Goal: Information Seeking & Learning: Learn about a topic

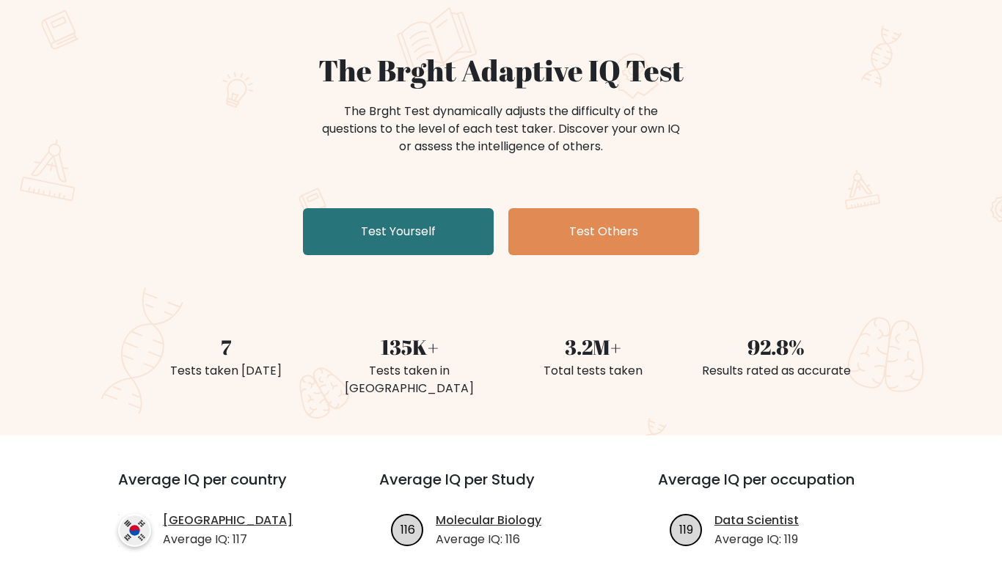
scroll to position [100, 0]
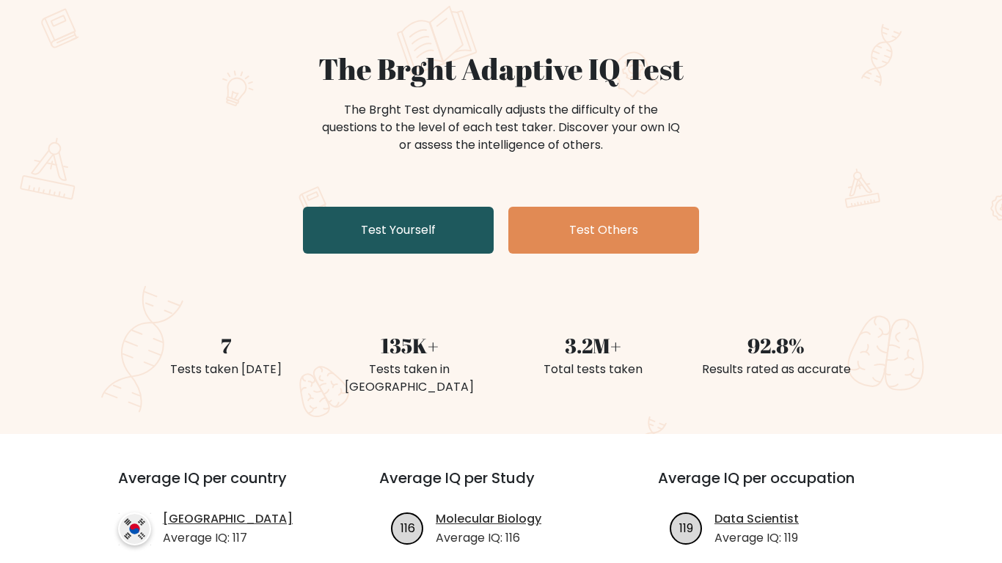
click at [461, 237] on link "Test Yourself" at bounding box center [398, 230] width 191 height 47
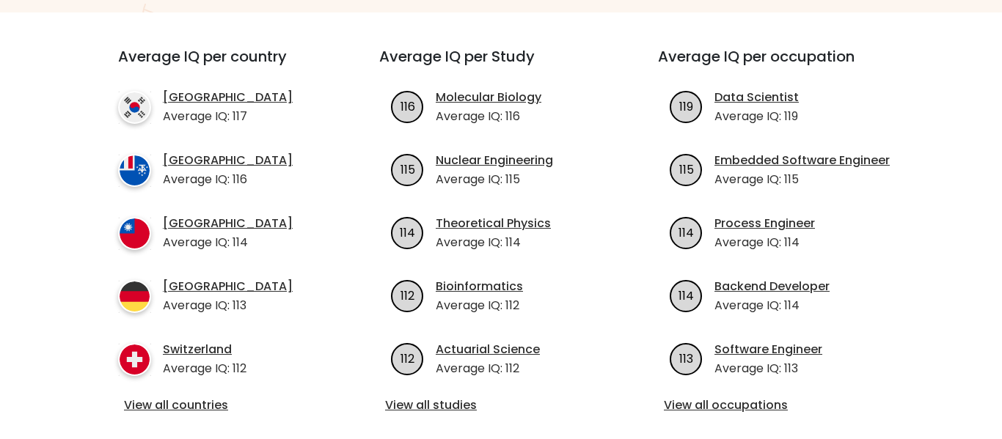
scroll to position [387, 0]
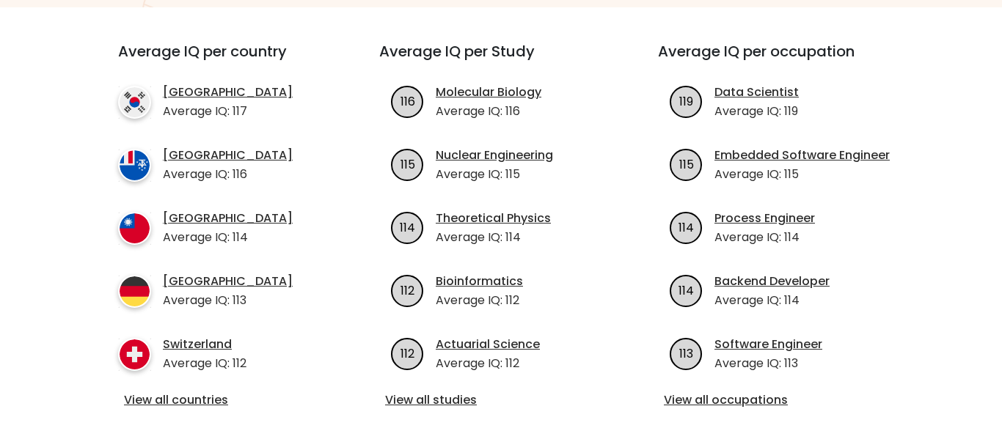
click at [811, 330] on div "Average IQ per occupation 119 Data Scientist Average IQ: 119 115 Embedded Softw…" at bounding box center [779, 227] width 279 height 368
click at [761, 392] on link "View all occupations" at bounding box center [780, 401] width 232 height 18
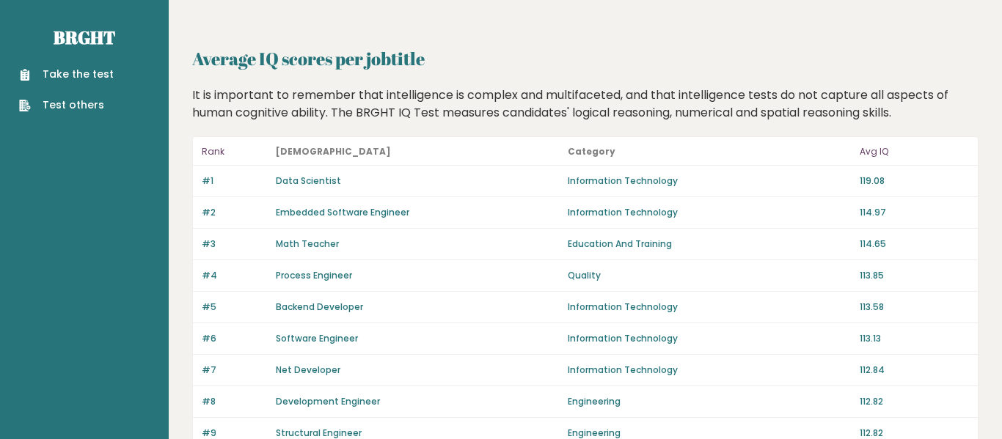
click at [935, 61] on h2 "Average IQ scores per jobtitle" at bounding box center [585, 58] width 786 height 26
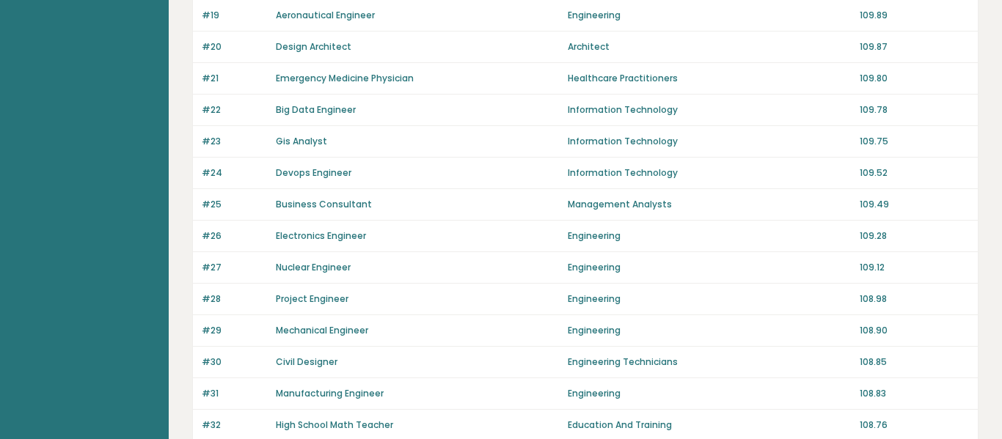
scroll to position [1113, 0]
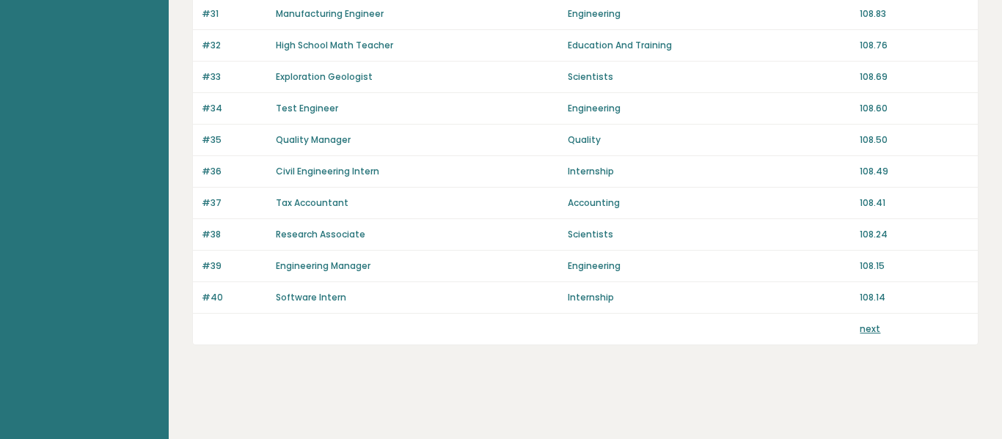
click at [871, 329] on link "next" at bounding box center [870, 329] width 21 height 12
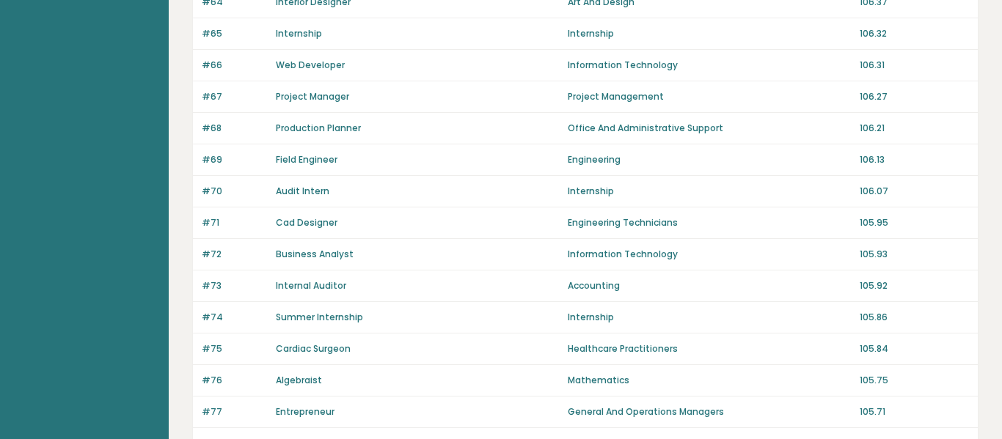
click at [912, 308] on div "#74 Summer Internship Internship 105.86" at bounding box center [585, 318] width 785 height 32
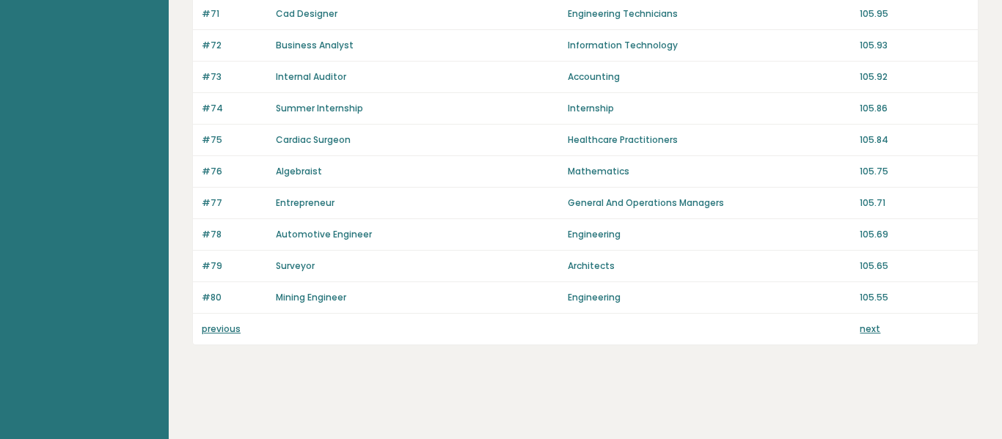
click at [876, 329] on link "next" at bounding box center [870, 329] width 21 height 12
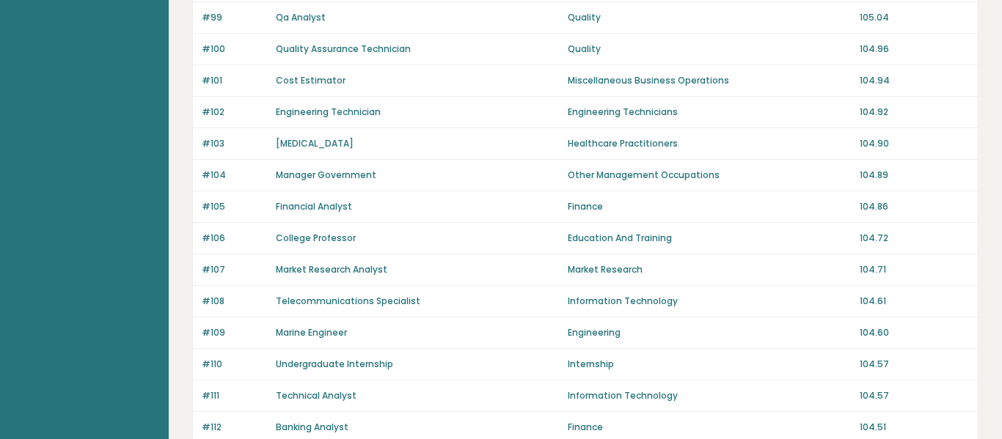
scroll to position [1113, 0]
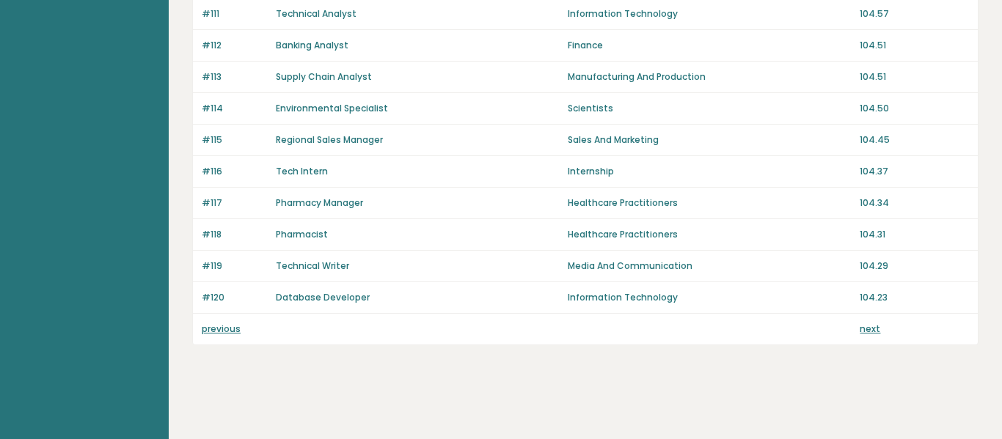
click at [868, 332] on link "next" at bounding box center [870, 329] width 21 height 12
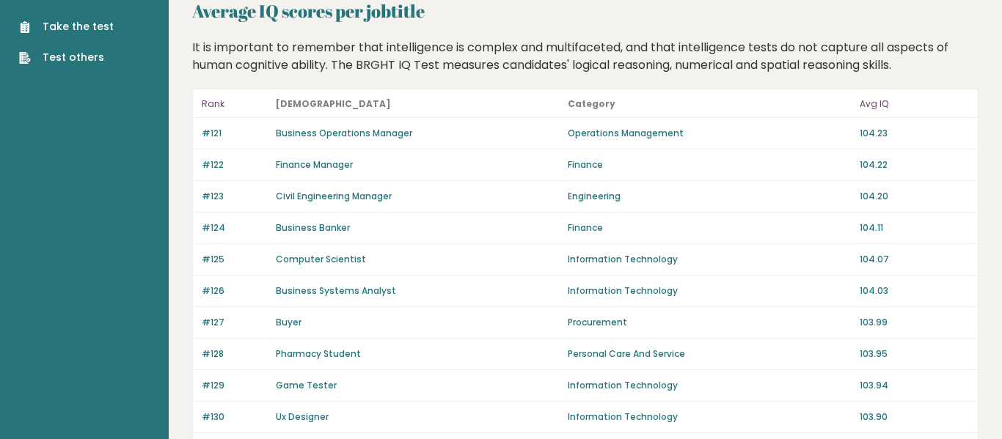
scroll to position [1113, 0]
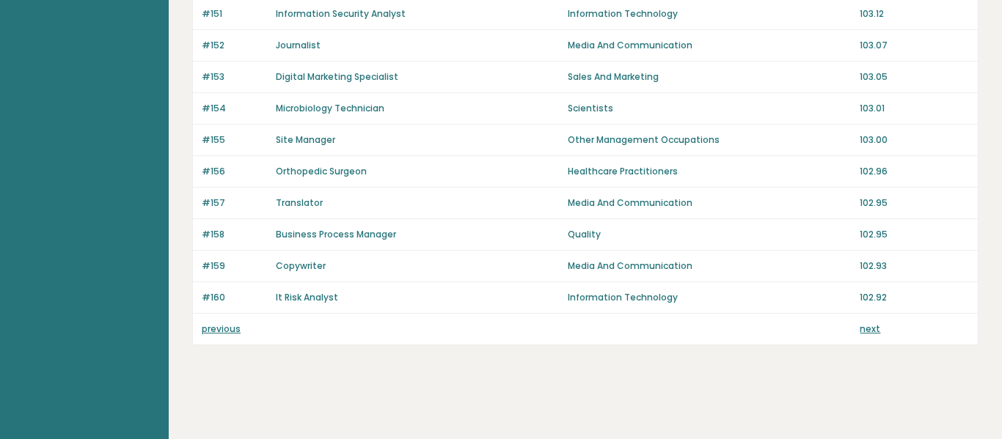
click at [868, 332] on link "next" at bounding box center [870, 329] width 21 height 12
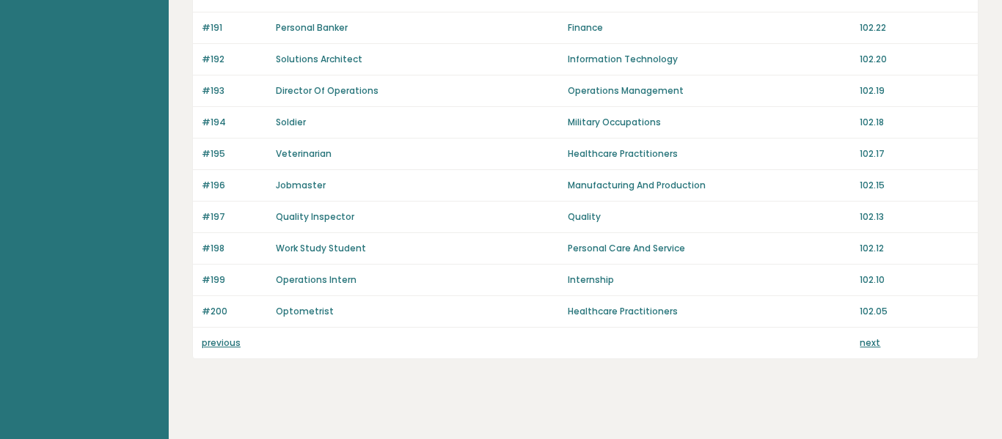
scroll to position [1113, 0]
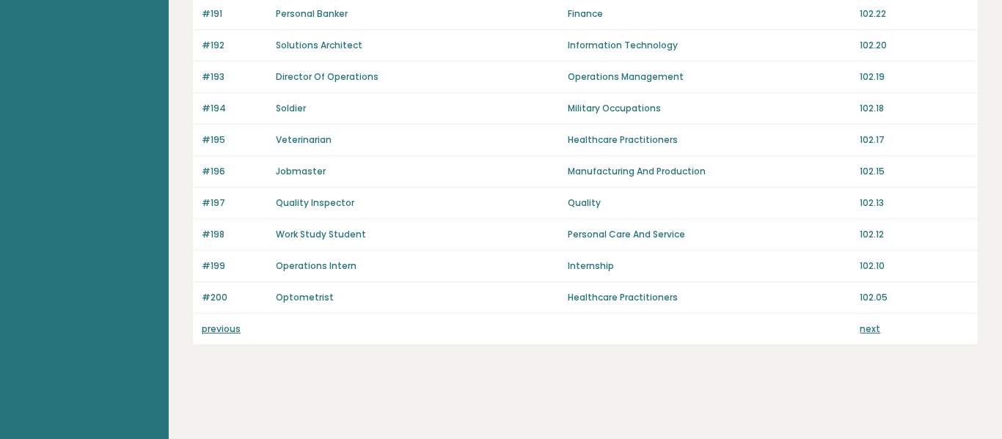
click at [876, 327] on link "next" at bounding box center [870, 329] width 21 height 12
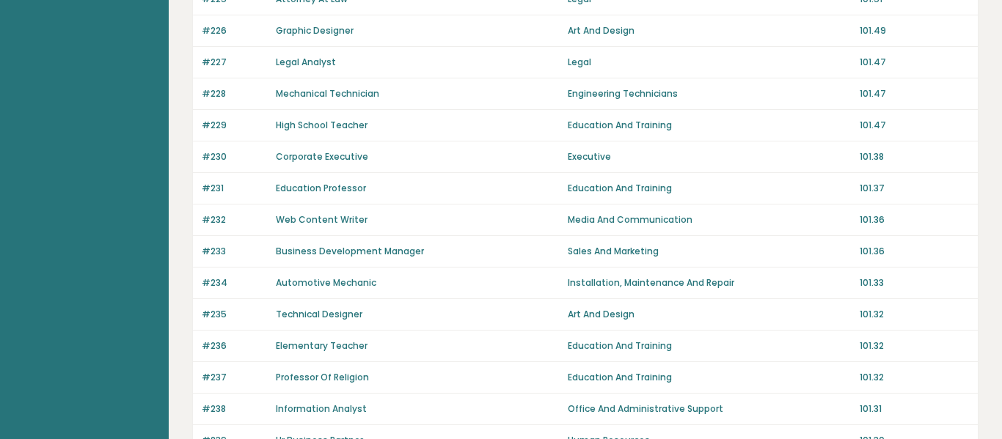
scroll to position [1113, 0]
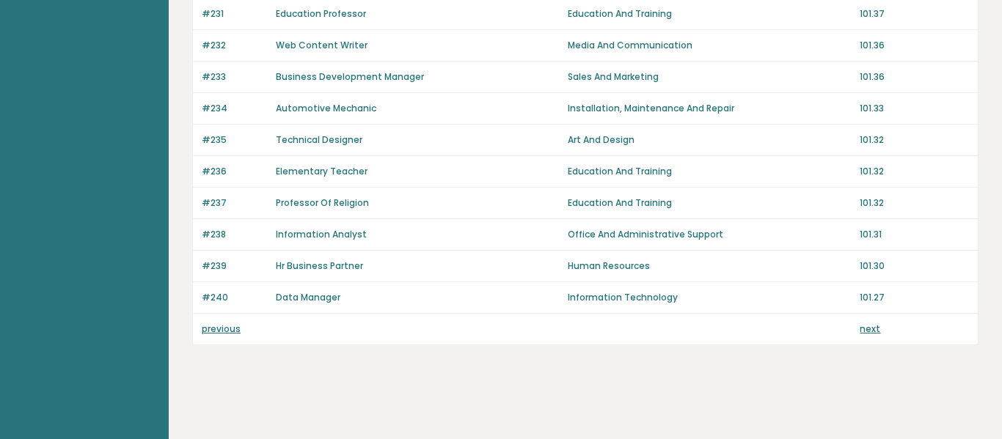
click at [232, 328] on link "previous" at bounding box center [221, 329] width 39 height 12
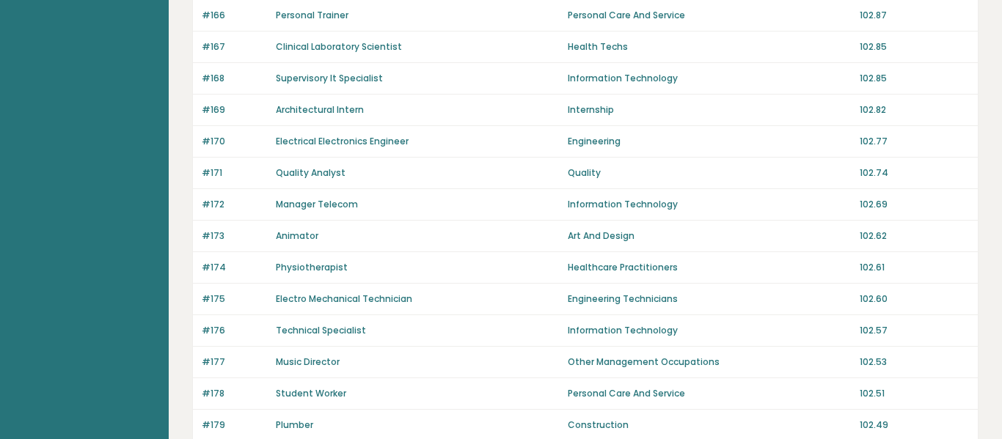
scroll to position [1113, 0]
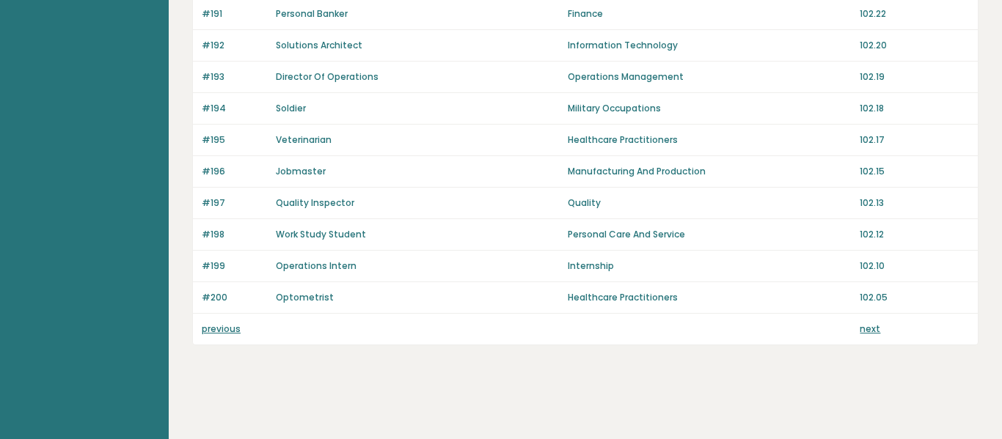
click at [232, 328] on link "previous" at bounding box center [221, 329] width 39 height 12
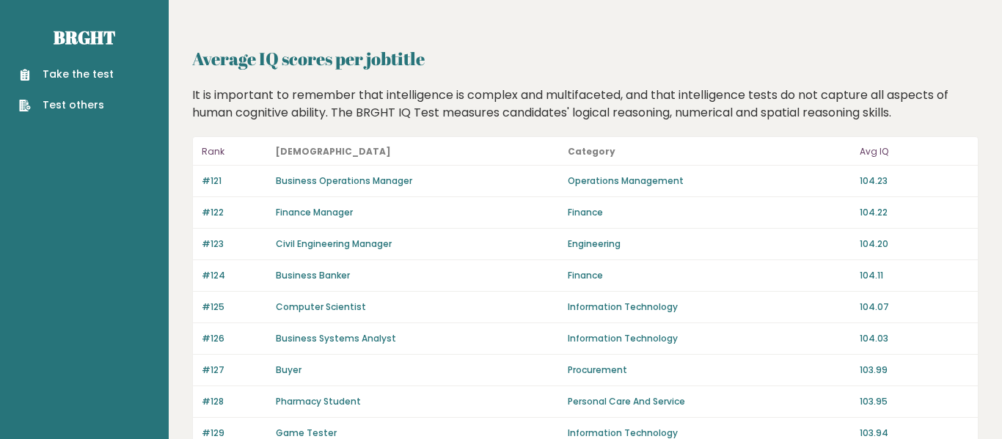
scroll to position [1113, 0]
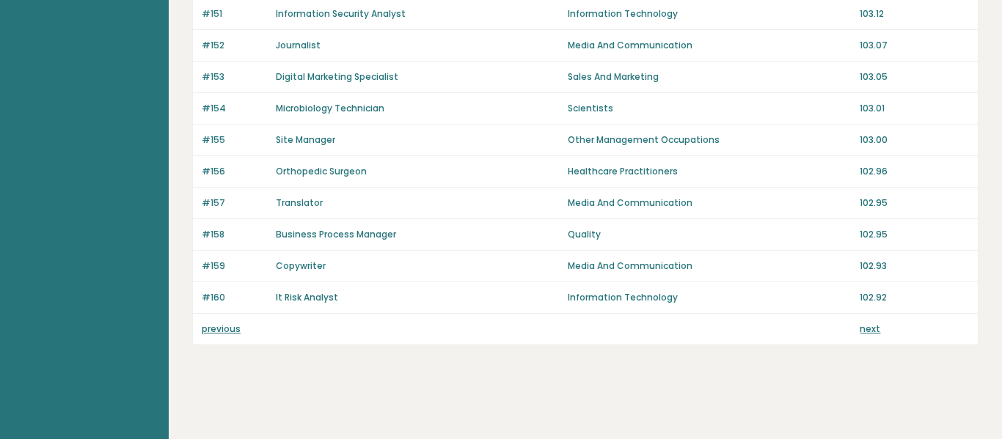
click at [232, 328] on link "previous" at bounding box center [221, 329] width 39 height 12
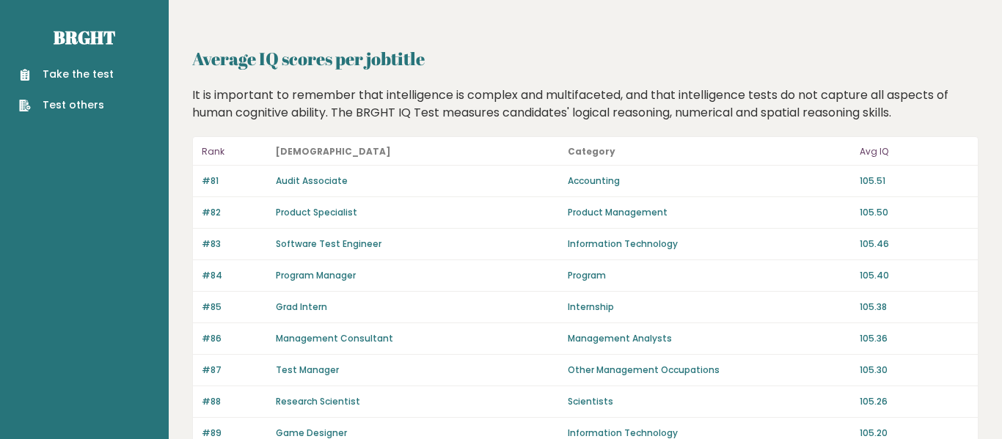
scroll to position [1113, 0]
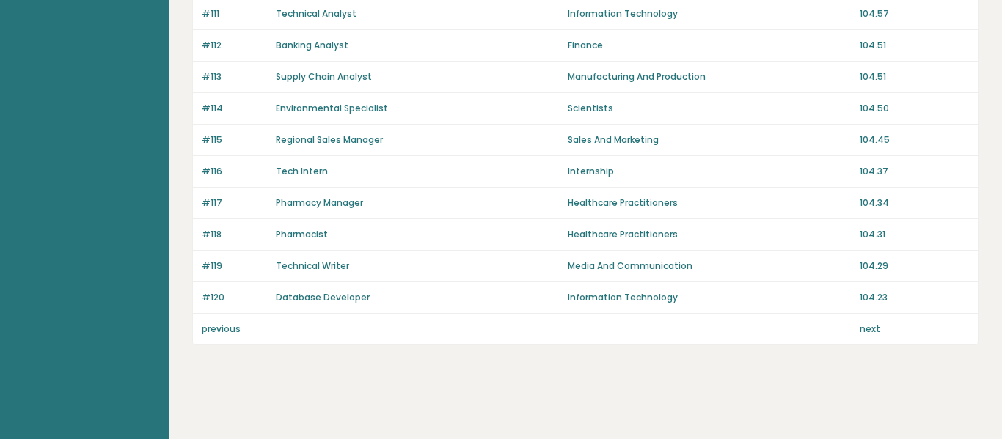
click at [232, 328] on link "previous" at bounding box center [221, 329] width 39 height 12
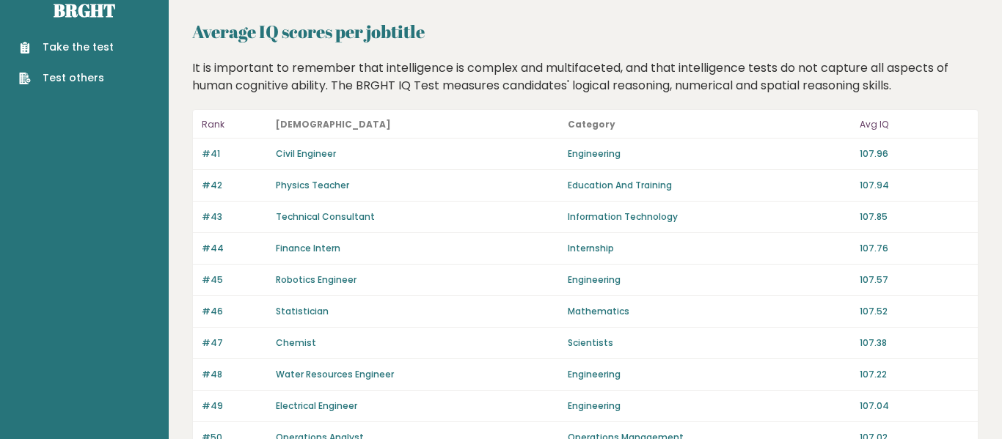
scroll to position [1113, 0]
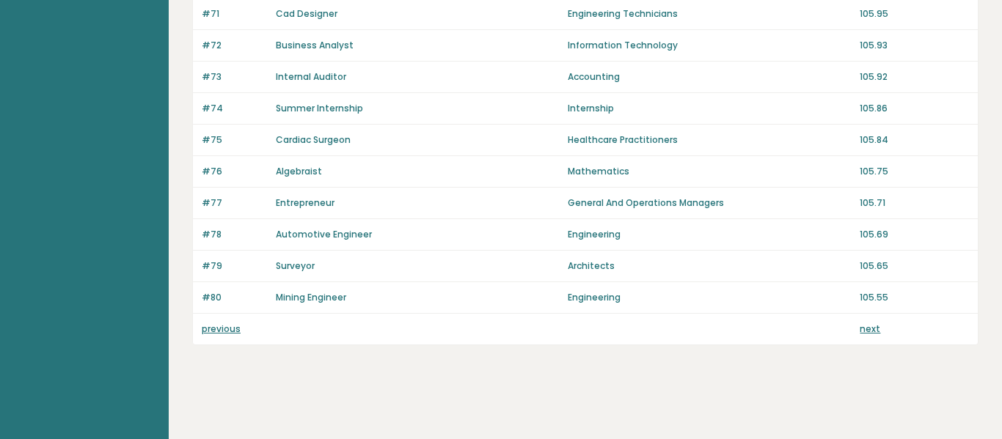
click at [232, 328] on link "previous" at bounding box center [221, 329] width 39 height 12
